Goal: Information Seeking & Learning: Learn about a topic

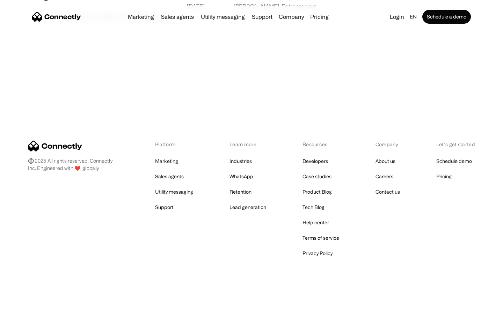
scroll to position [1342, 0]
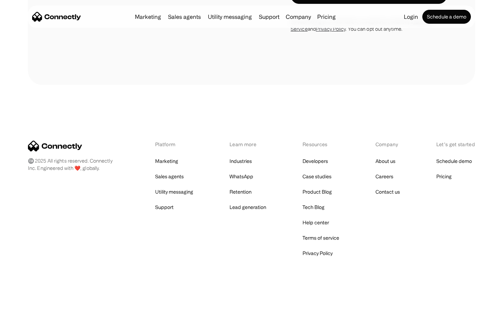
scroll to position [1149, 0]
